Goal: Check status: Check status

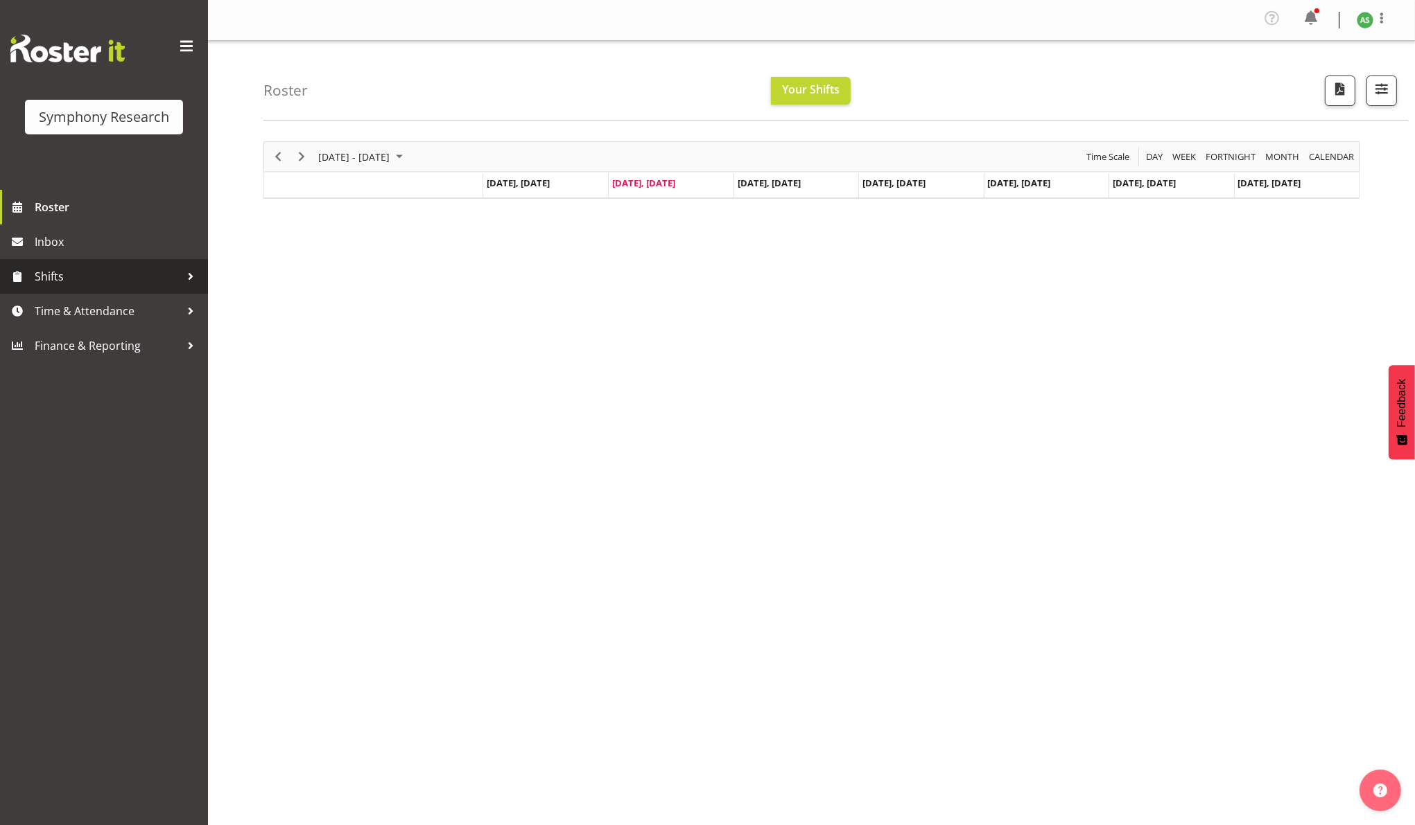
click at [72, 281] on span "Shifts" at bounding box center [108, 276] width 146 height 21
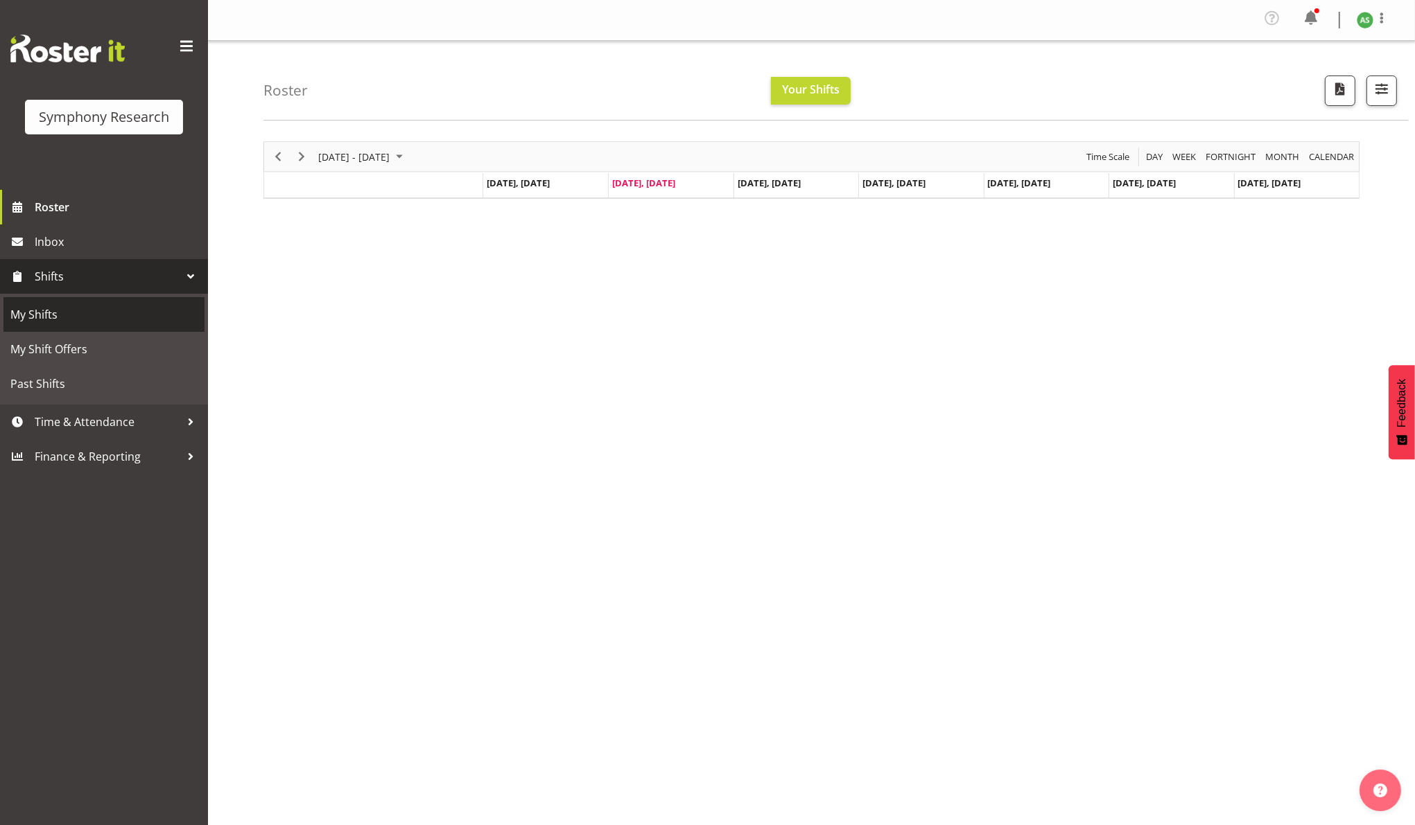
click at [71, 310] on span "My Shifts" at bounding box center [103, 314] width 187 height 21
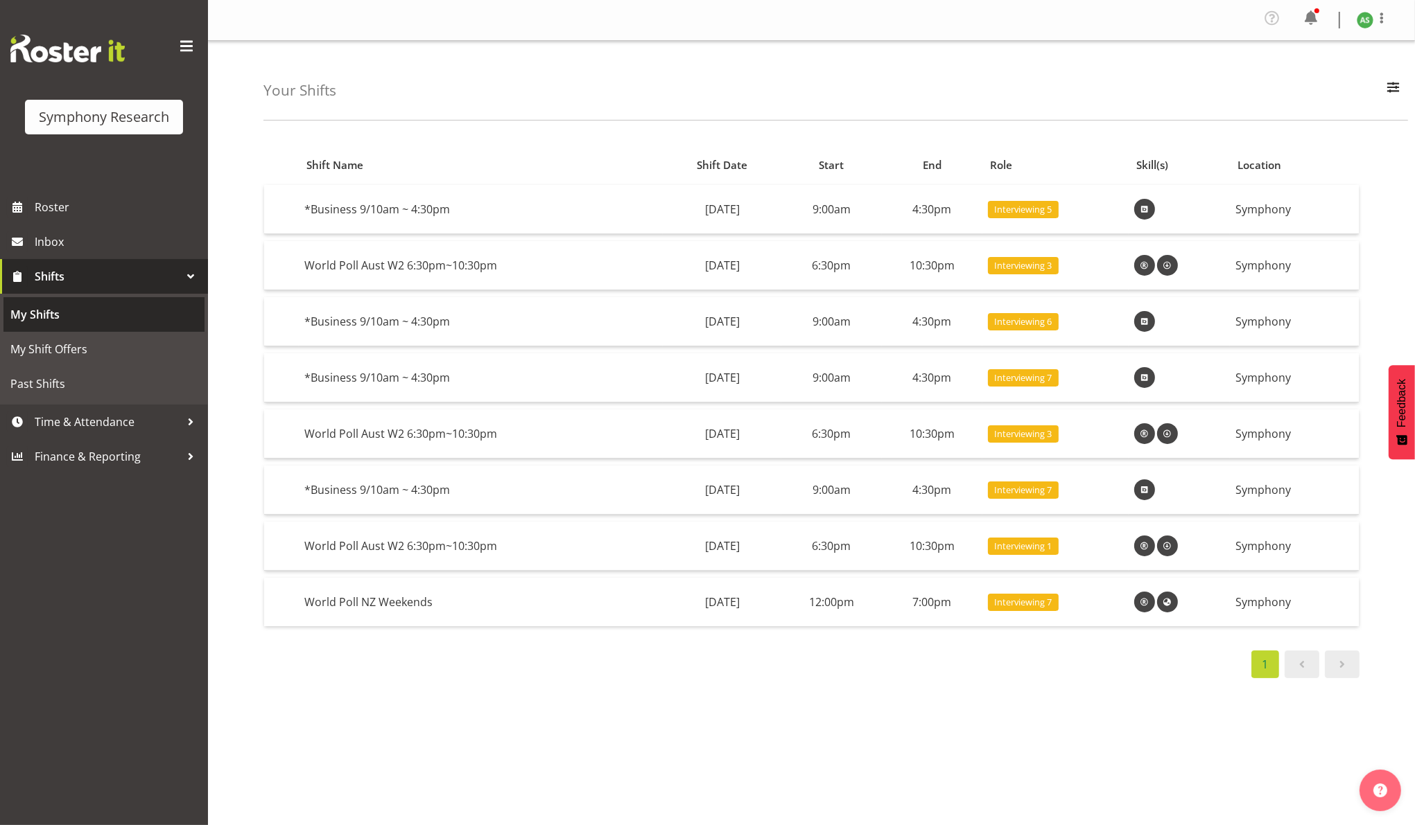
click at [101, 317] on span "My Shifts" at bounding box center [103, 314] width 187 height 21
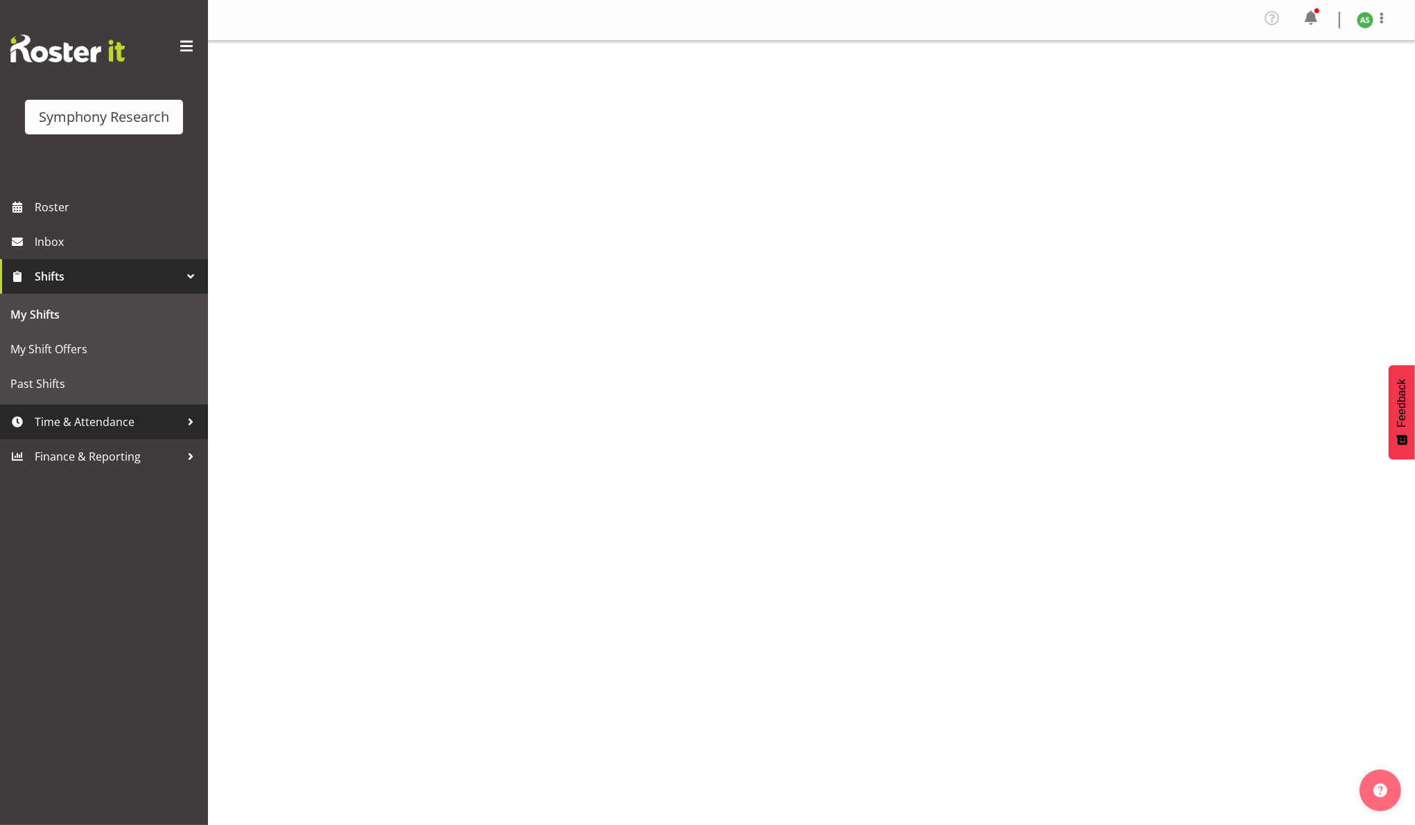
click at [90, 419] on span "Time & Attendance" at bounding box center [108, 422] width 146 height 21
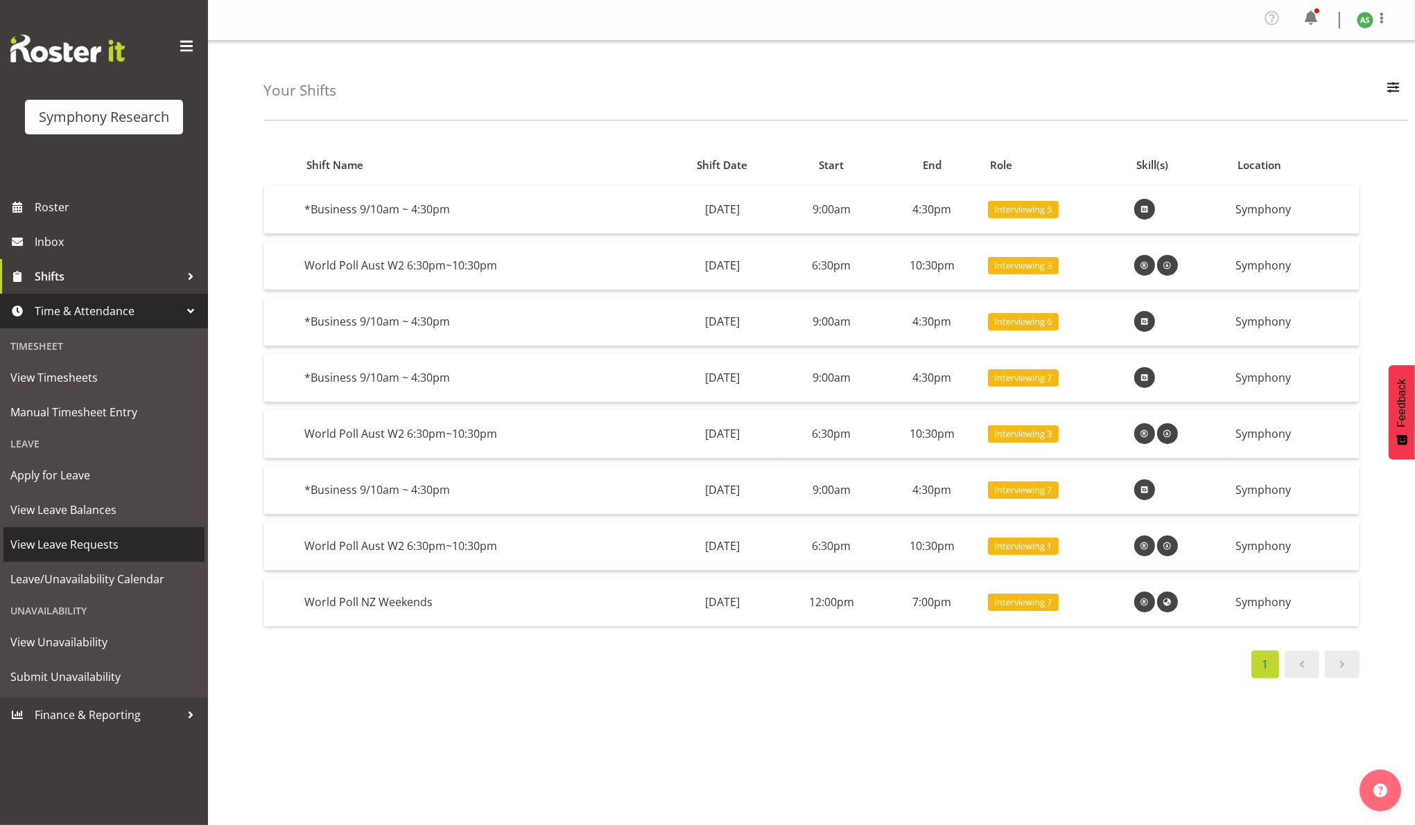
click at [78, 529] on link "View Leave Requests" at bounding box center [103, 544] width 201 height 35
